Goal: Task Accomplishment & Management: Manage account settings

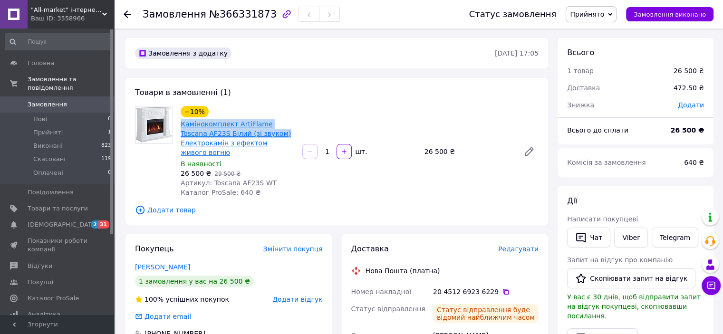
drag, startPoint x: 179, startPoint y: 124, endPoint x: 251, endPoint y: 137, distance: 73.4
click at [251, 137] on div "−10% Камінокомплект ArtiFlame Toscana AF23S Білий (зі звуком) Електрокамін з еф…" at bounding box center [238, 151] width 122 height 95
copy link "Камінокомплект ArtiFlame Toscana AF23S Білий (зі звуком)"
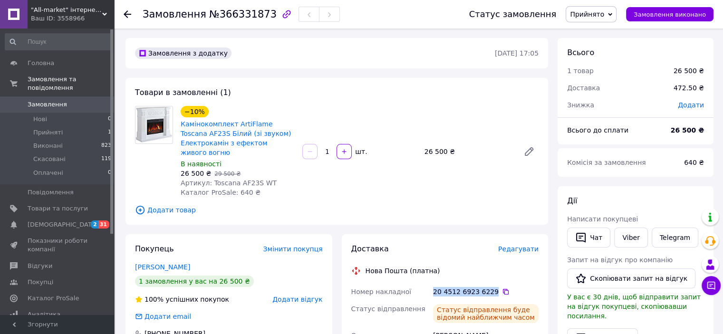
drag, startPoint x: 489, startPoint y: 283, endPoint x: 433, endPoint y: 285, distance: 55.2
click at [432, 287] on div "20 4512 6923 6229" at bounding box center [485, 291] width 109 height 17
copy div "20 4512 6923 6229"
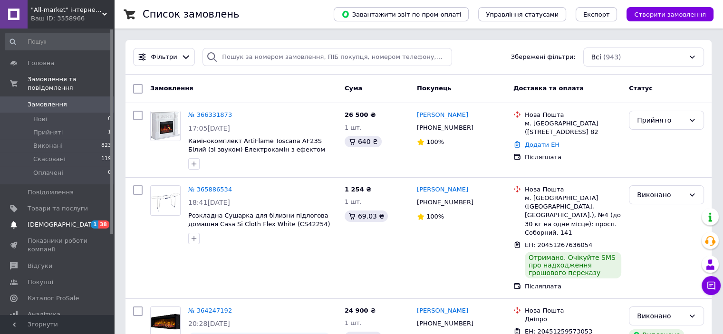
click at [55, 221] on span "[DEMOGRAPHIC_DATA]" at bounding box center [63, 225] width 70 height 9
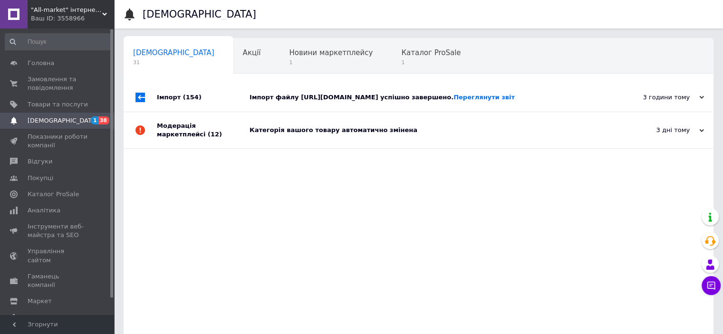
click at [337, 134] on div "Категорія вашого товару автоматично змінена" at bounding box center [429, 130] width 359 height 9
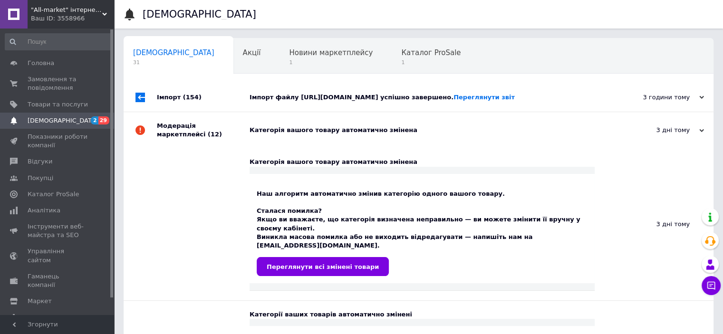
click at [344, 96] on div "Імпорт файлу [URL][DOMAIN_NAME] успішно завершено. Переглянути звіт" at bounding box center [429, 97] width 359 height 9
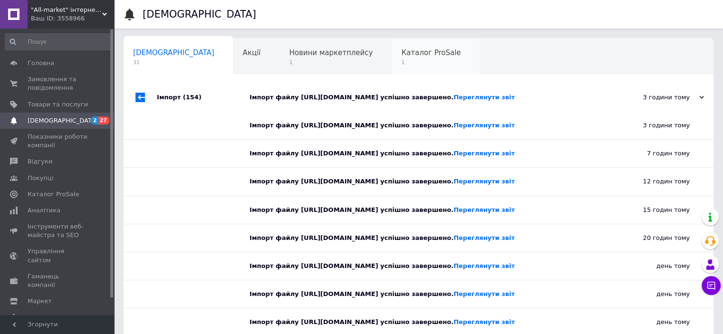
click at [392, 58] on div "Каталог ProSale 1" at bounding box center [436, 56] width 88 height 36
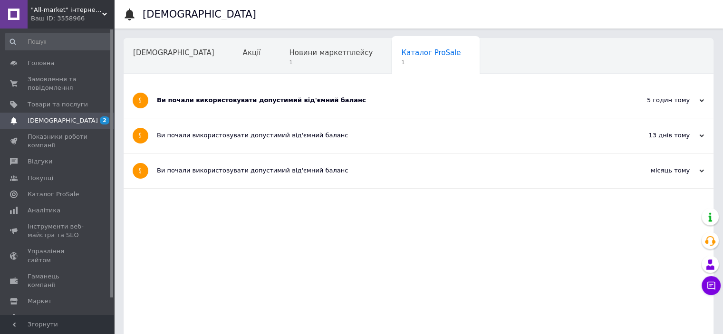
click at [325, 97] on div "Ви почали використовувати допустимий від'ємний баланс" at bounding box center [383, 100] width 452 height 9
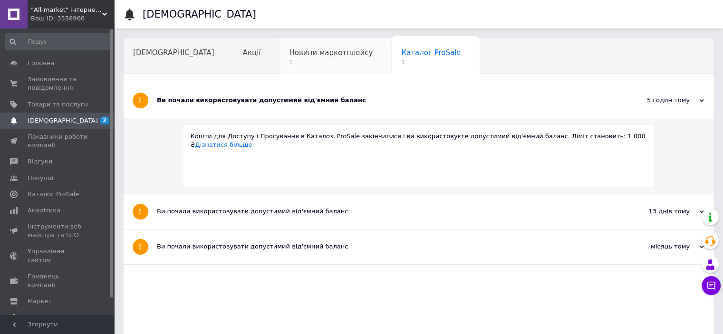
click at [302, 48] on span "Новини маркетплейсу" at bounding box center [331, 52] width 84 height 9
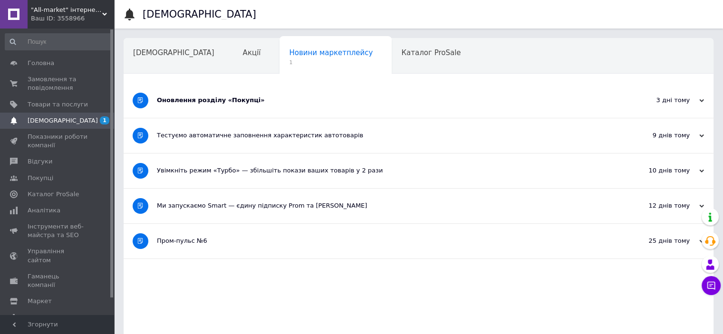
click at [235, 97] on div "Оновлення розділу «Покупці»" at bounding box center [383, 100] width 452 height 9
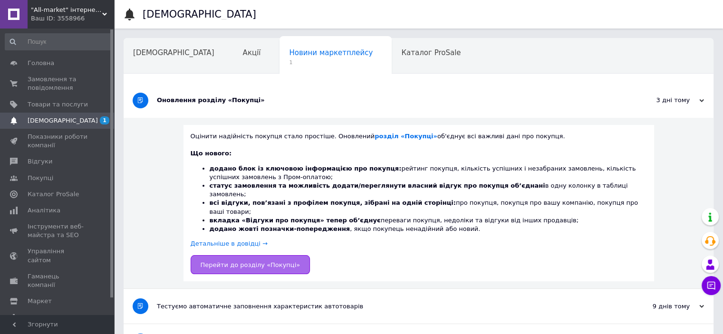
click at [266, 261] on span "Перейти до розділу «Покупці»" at bounding box center [251, 264] width 100 height 7
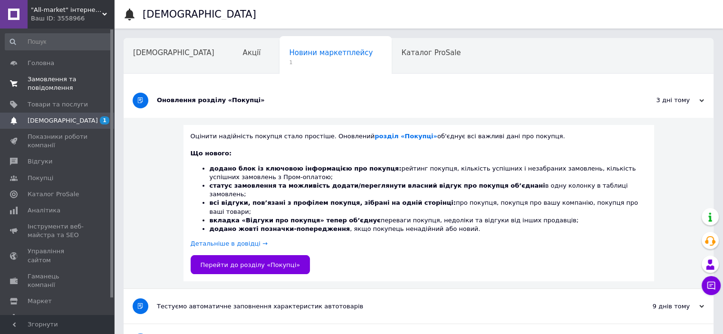
click at [59, 80] on span "Замовлення та повідомлення" at bounding box center [58, 83] width 60 height 17
